Goal: Task Accomplishment & Management: Manage account settings

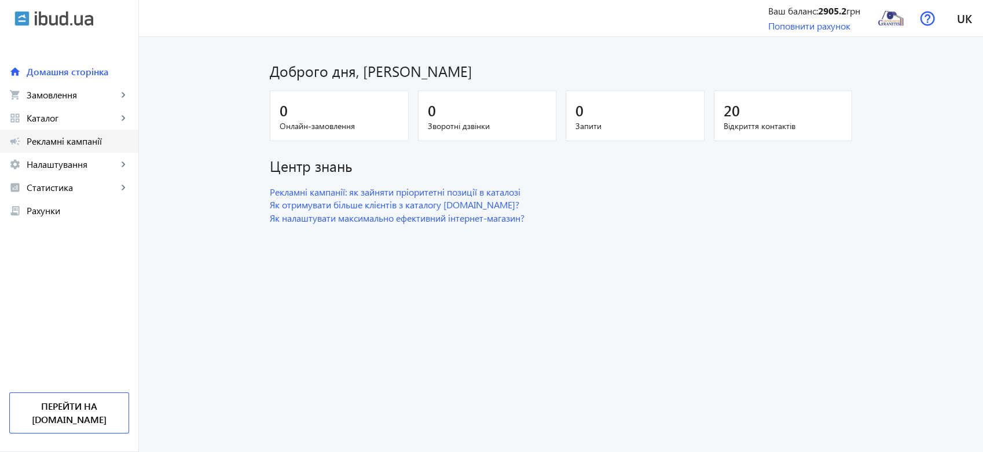
click at [65, 138] on span "Рекламні кампанії" at bounding box center [78, 142] width 103 height 12
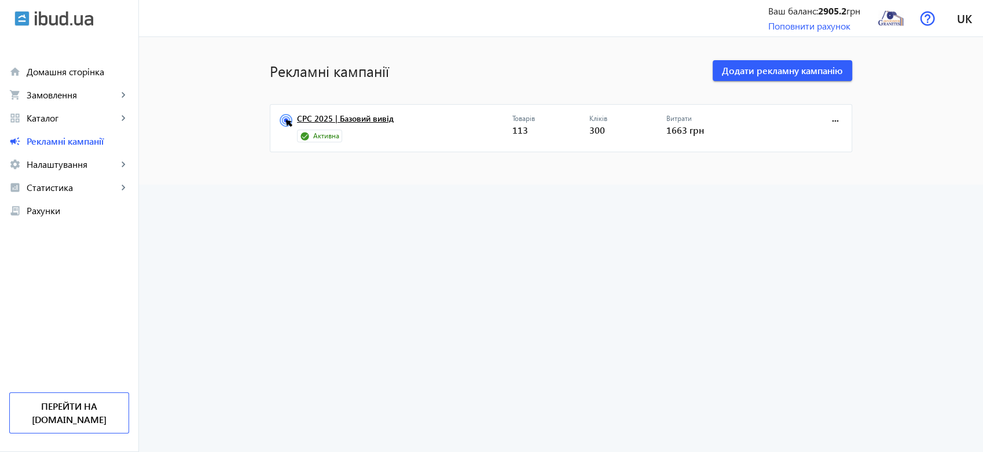
click at [331, 121] on link "CPC 2025 | Базовий вивід" at bounding box center [404, 122] width 215 height 16
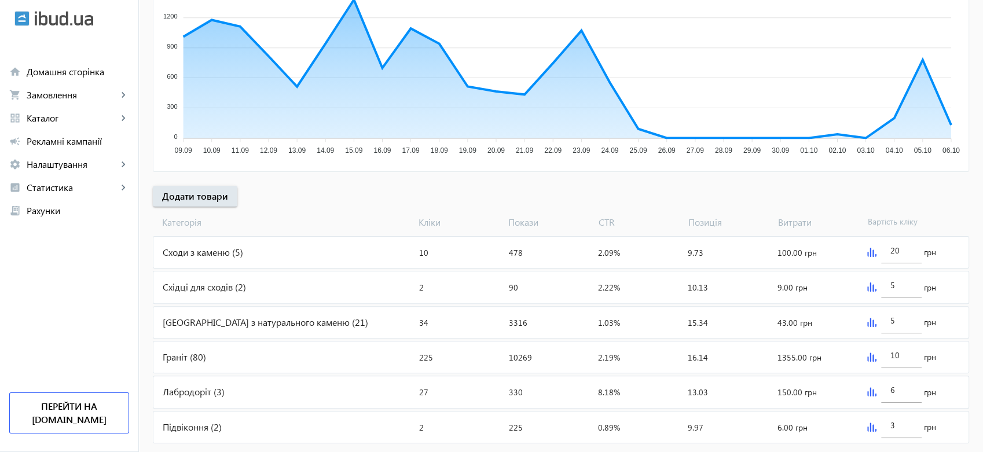
scroll to position [282, 0]
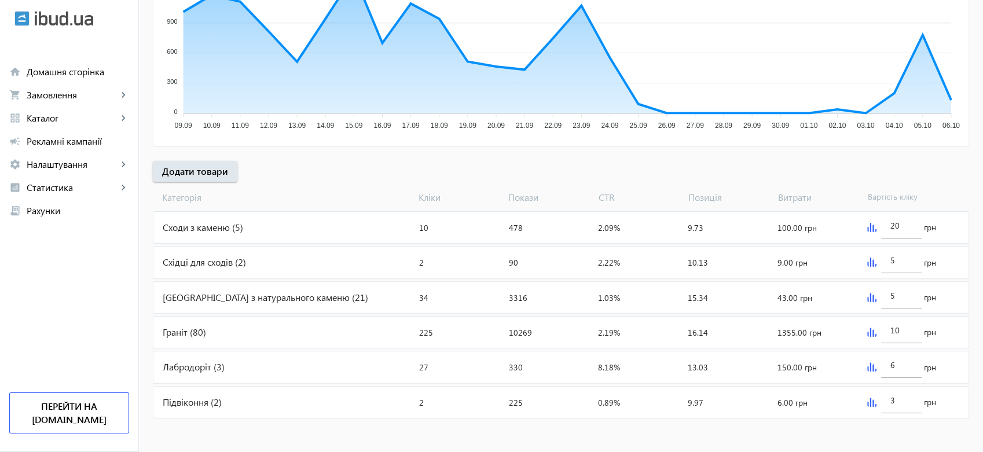
click at [200, 366] on div "Лабродоріт (3)" at bounding box center [283, 367] width 261 height 31
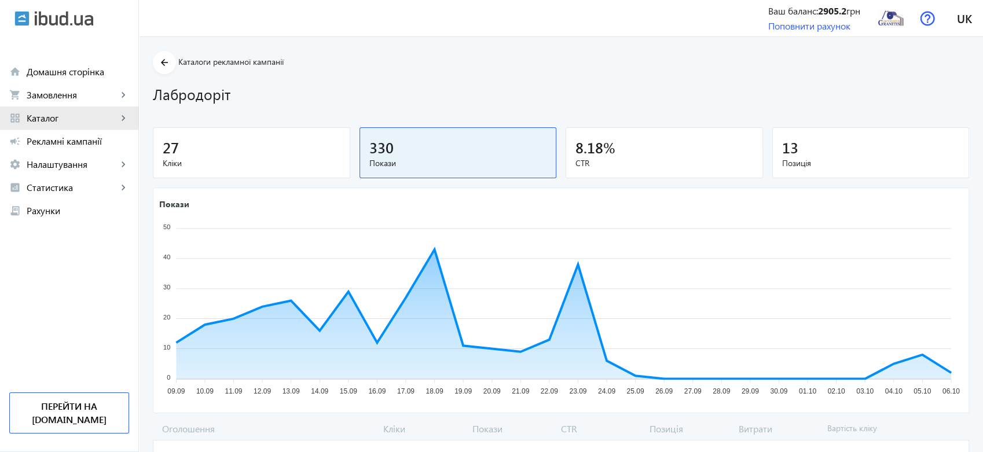
click at [51, 115] on span "Каталог" at bounding box center [72, 118] width 91 height 12
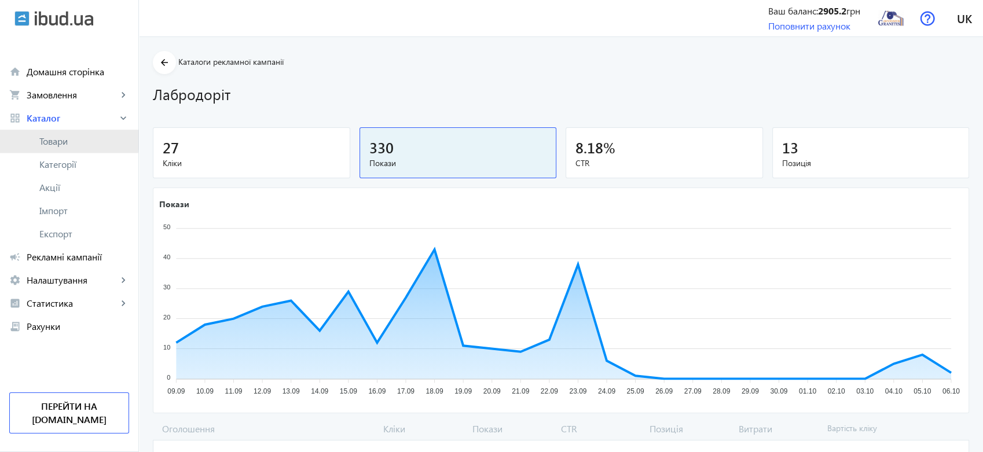
click at [55, 140] on span "Товари" at bounding box center [84, 142] width 90 height 12
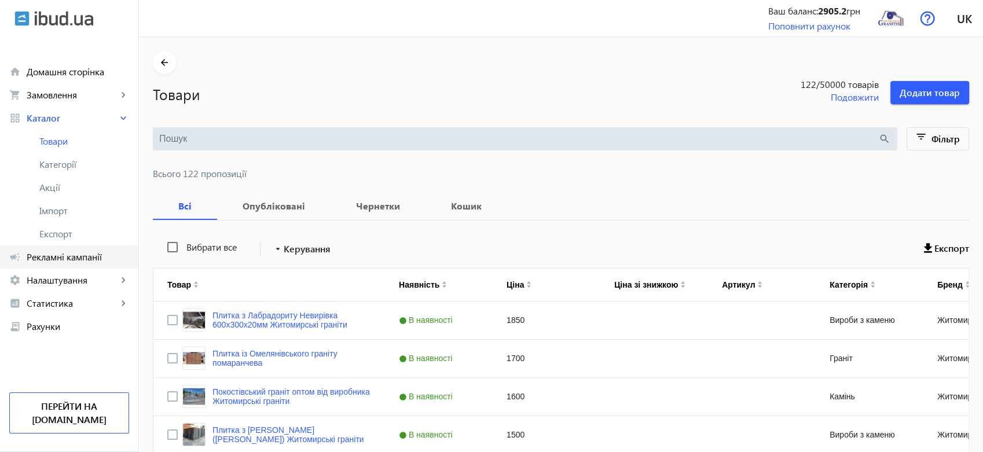
click at [76, 257] on span "Рекламні кампанії" at bounding box center [78, 257] width 103 height 12
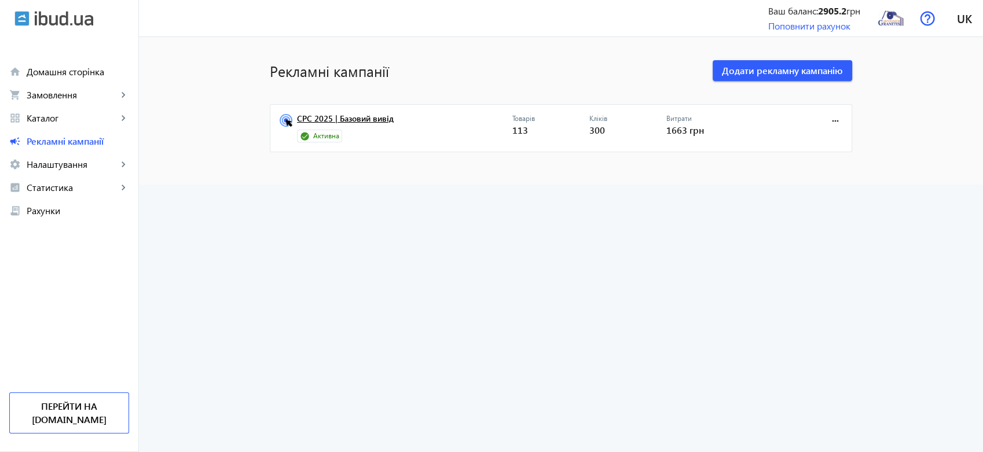
click at [382, 120] on link "CPC 2025 | Базовий вивід" at bounding box center [404, 122] width 215 height 16
click at [796, 65] on span "Додати рекламну кампанію" at bounding box center [782, 70] width 121 height 13
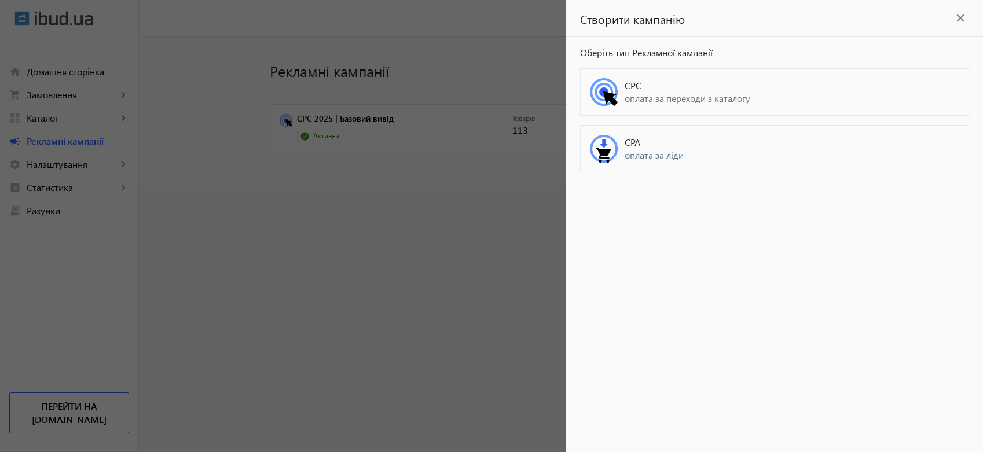
click at [702, 96] on span "оплата за переходи з каталогу" at bounding box center [792, 98] width 335 height 13
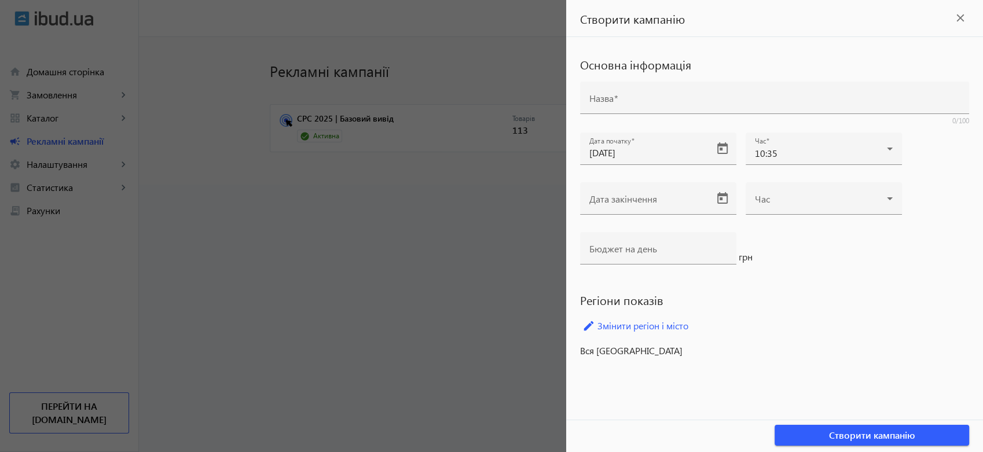
click at [374, 268] on div at bounding box center [491, 226] width 983 height 452
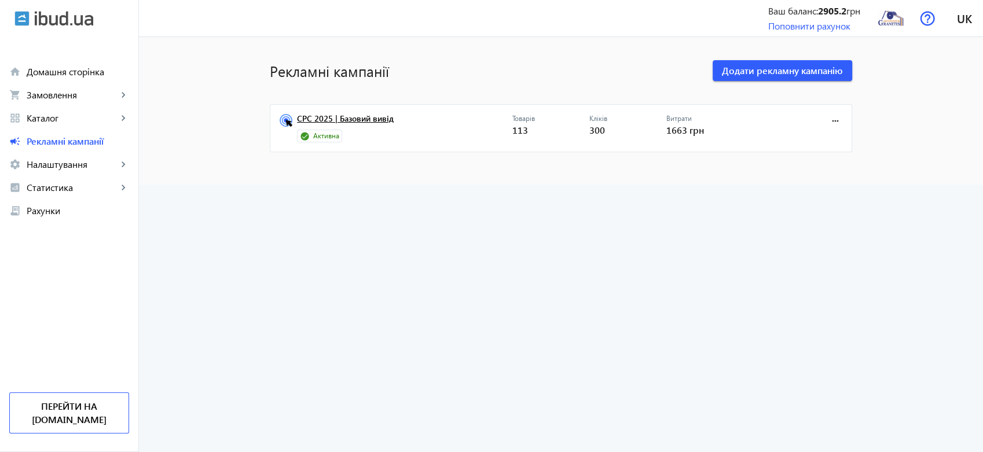
click at [357, 117] on link "CPC 2025 | Базовий вивід" at bounding box center [404, 122] width 215 height 16
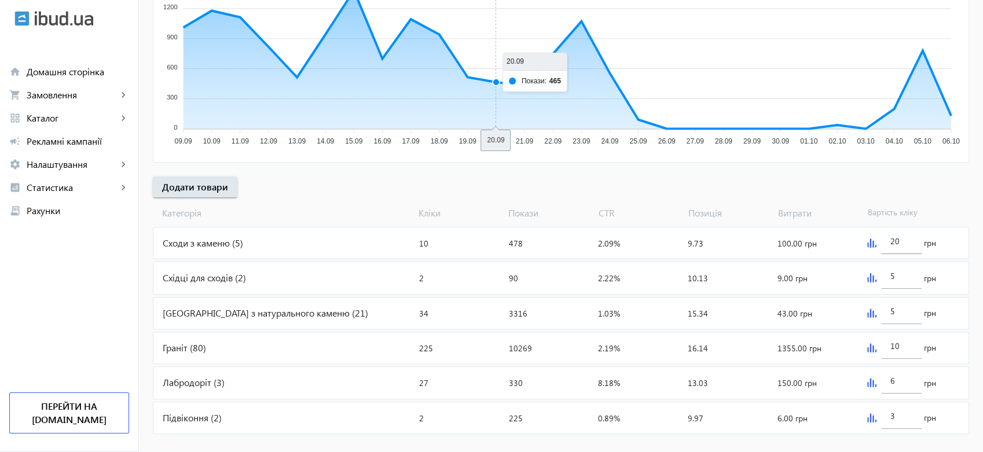
scroll to position [282, 0]
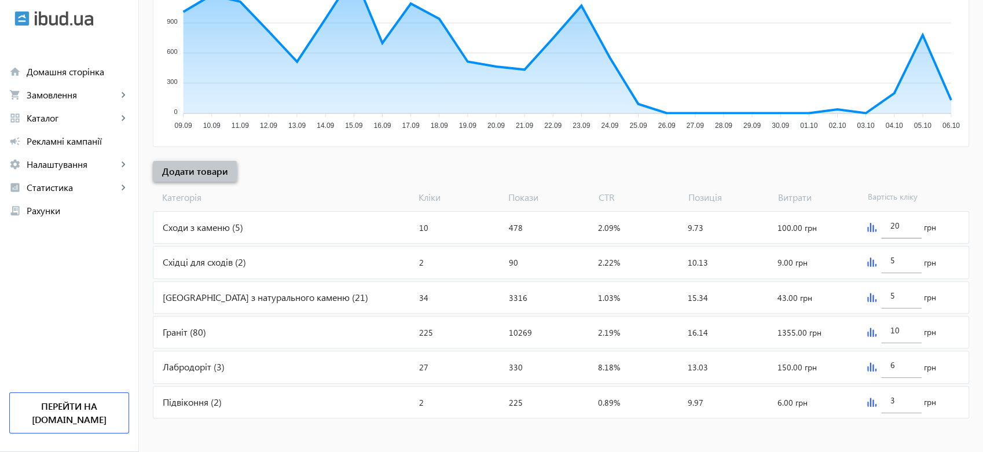
click at [167, 173] on span "Додати товари" at bounding box center [195, 171] width 66 height 13
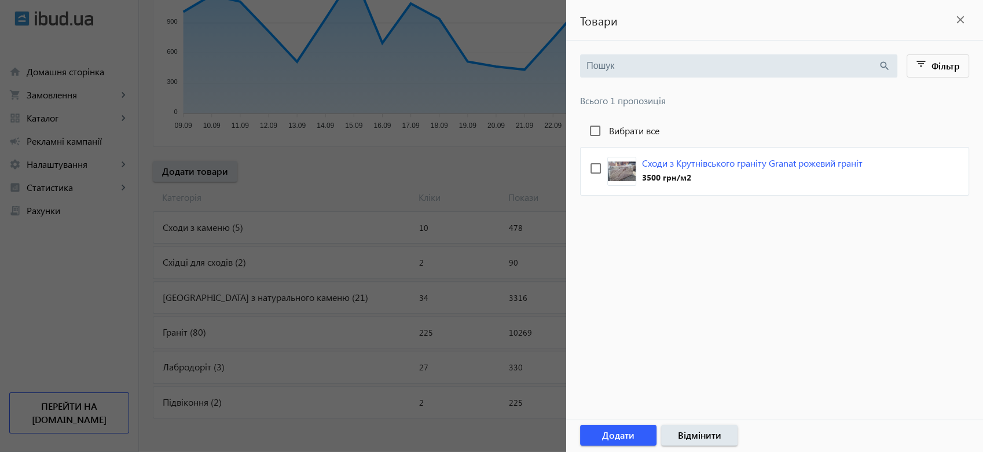
click at [964, 17] on mat-icon "close" at bounding box center [960, 19] width 17 height 17
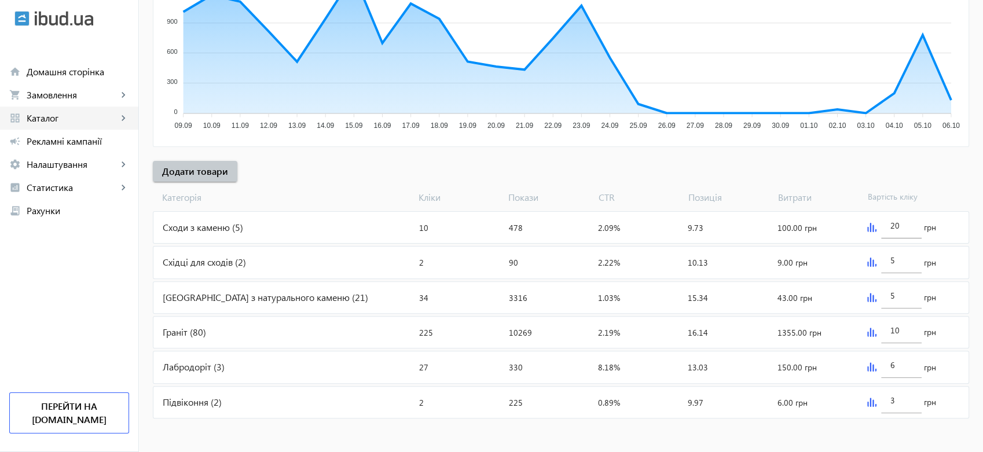
click at [69, 114] on span "Каталог" at bounding box center [72, 118] width 91 height 12
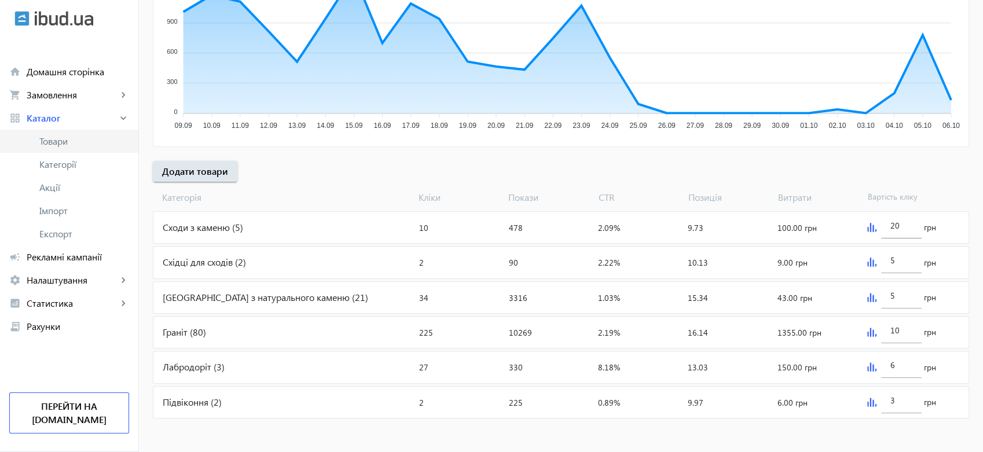
click at [57, 138] on span "Товари" at bounding box center [84, 142] width 90 height 12
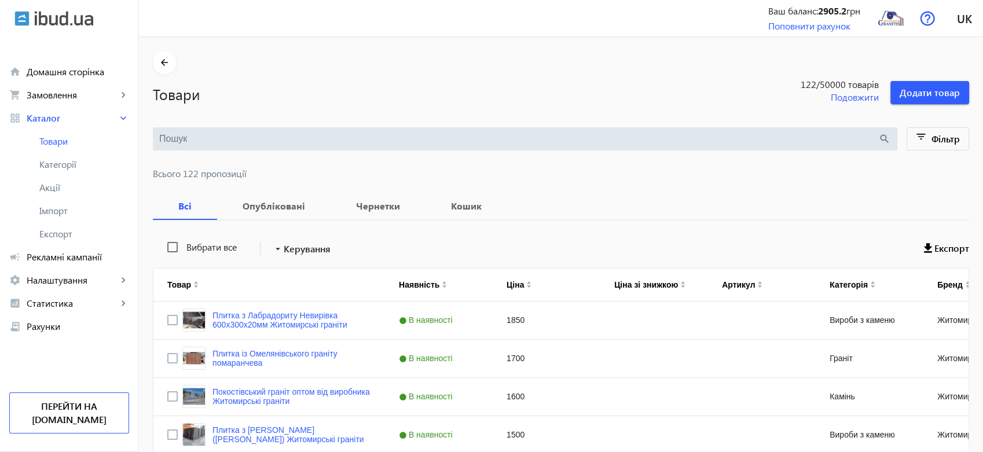
click at [289, 137] on input "search" at bounding box center [518, 139] width 719 height 13
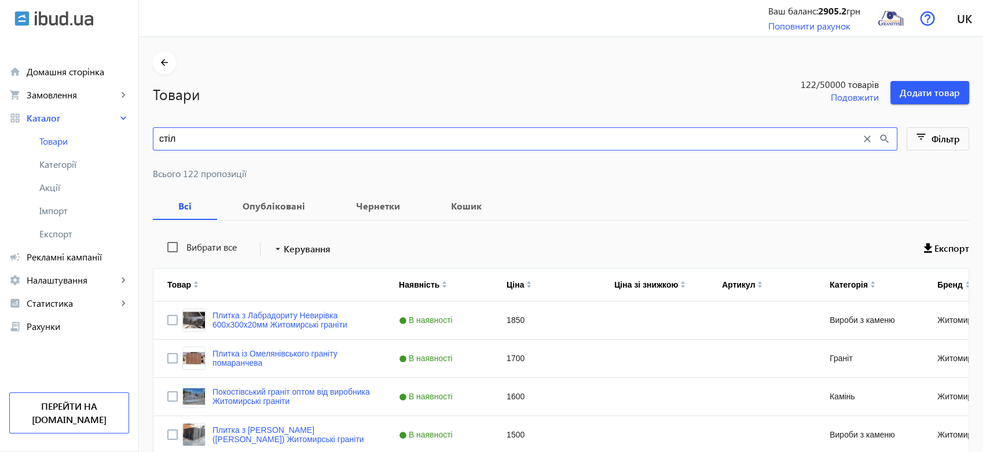
type input "стіль"
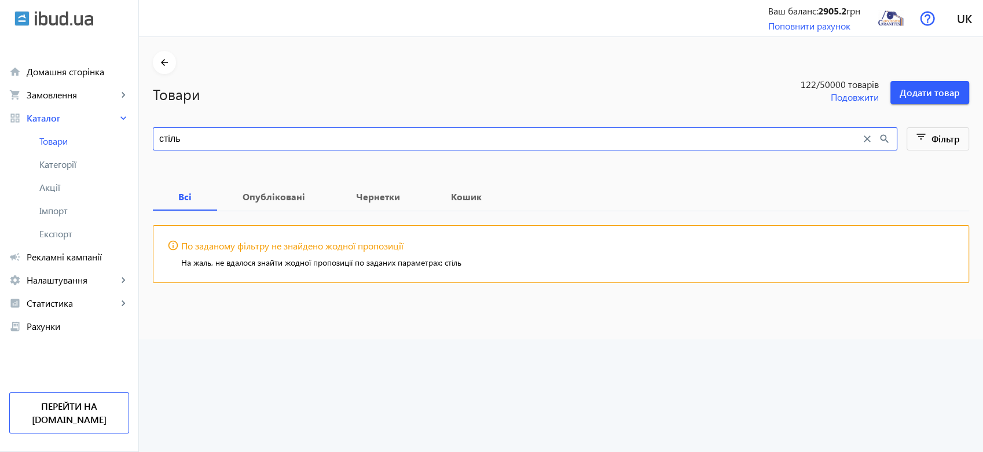
drag, startPoint x: 219, startPoint y: 138, endPoint x: 144, endPoint y: 139, distance: 75.3
click at [144, 139] on main "arrow_back Товари 122 /50000 товарів Подовжити Додати товар стіль close search …" at bounding box center [561, 175] width 844 height 249
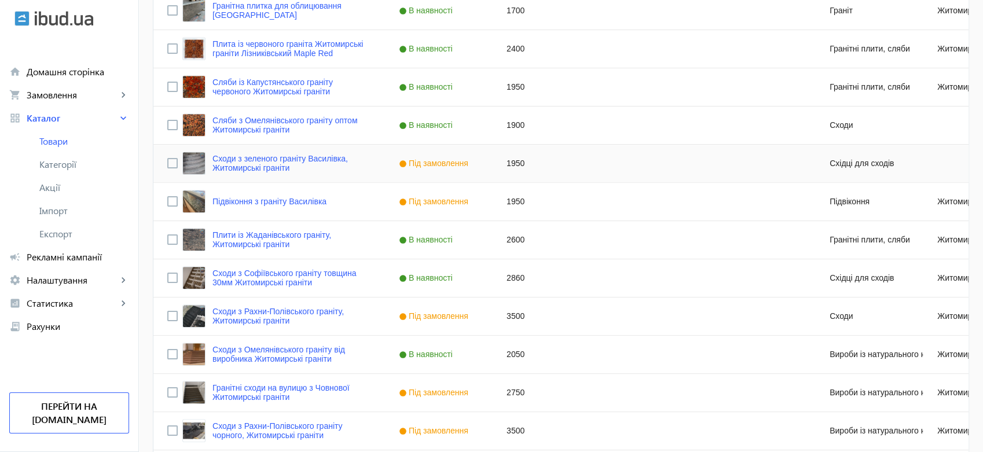
scroll to position [1106, 0]
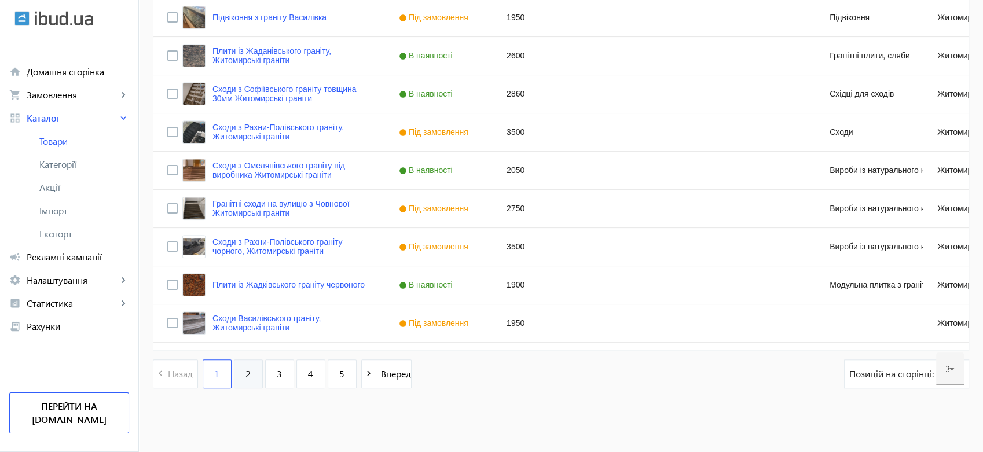
click at [246, 372] on span "2" at bounding box center [248, 374] width 5 height 13
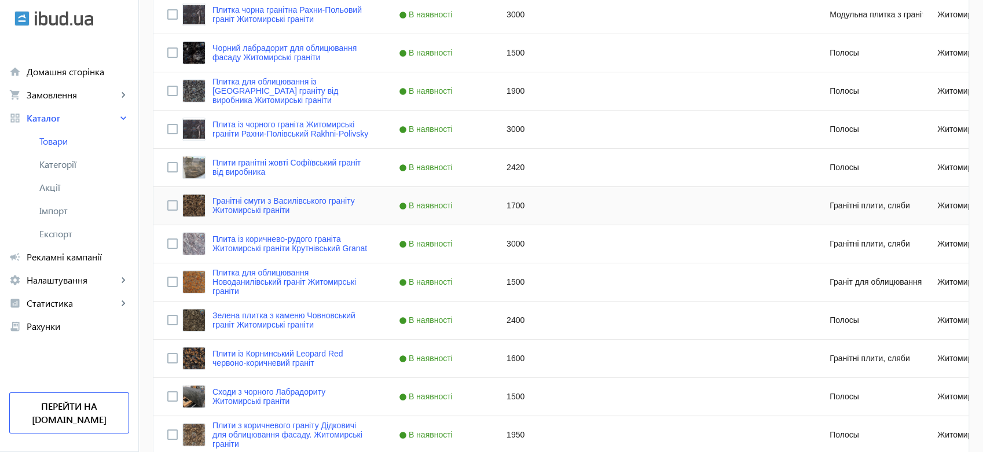
scroll to position [1093, 0]
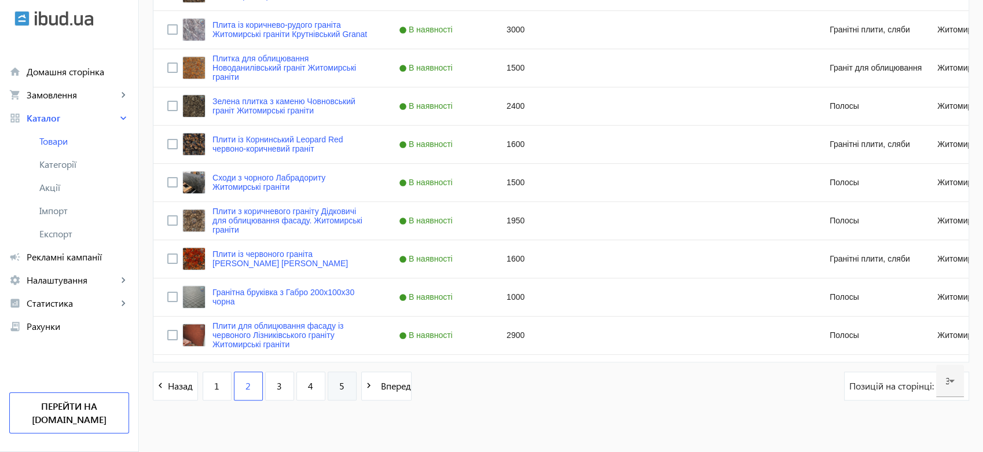
click at [339, 385] on span "5" at bounding box center [341, 386] width 5 height 13
